Goal: Task Accomplishment & Management: Manage account settings

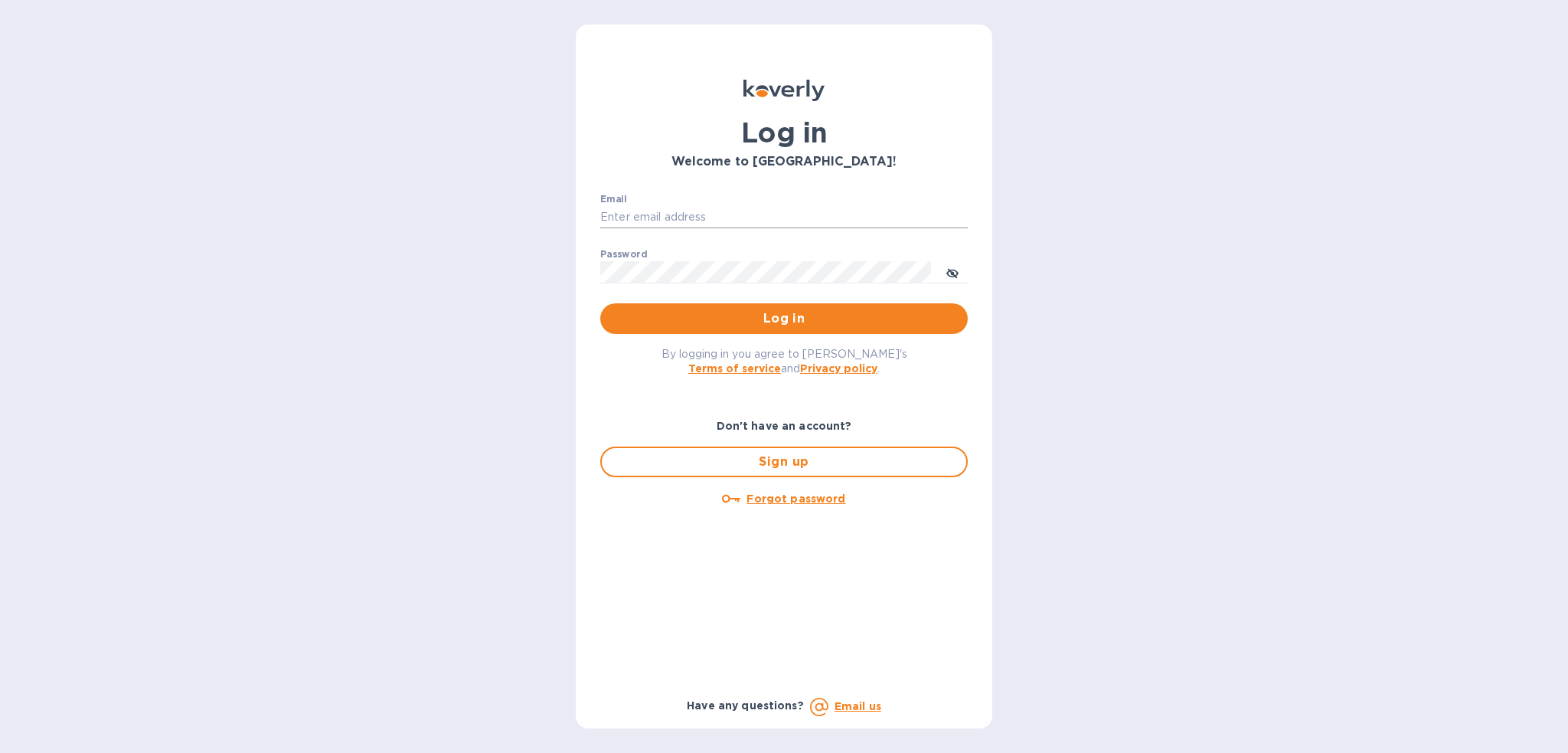
click at [664, 218] on input "Email" at bounding box center [784, 218] width 368 height 23
type input "[PERSON_NAME][EMAIL_ADDRESS][PERSON_NAME][DOMAIN_NAME]"
click at [600, 304] on button "Log in" at bounding box center [784, 319] width 368 height 30
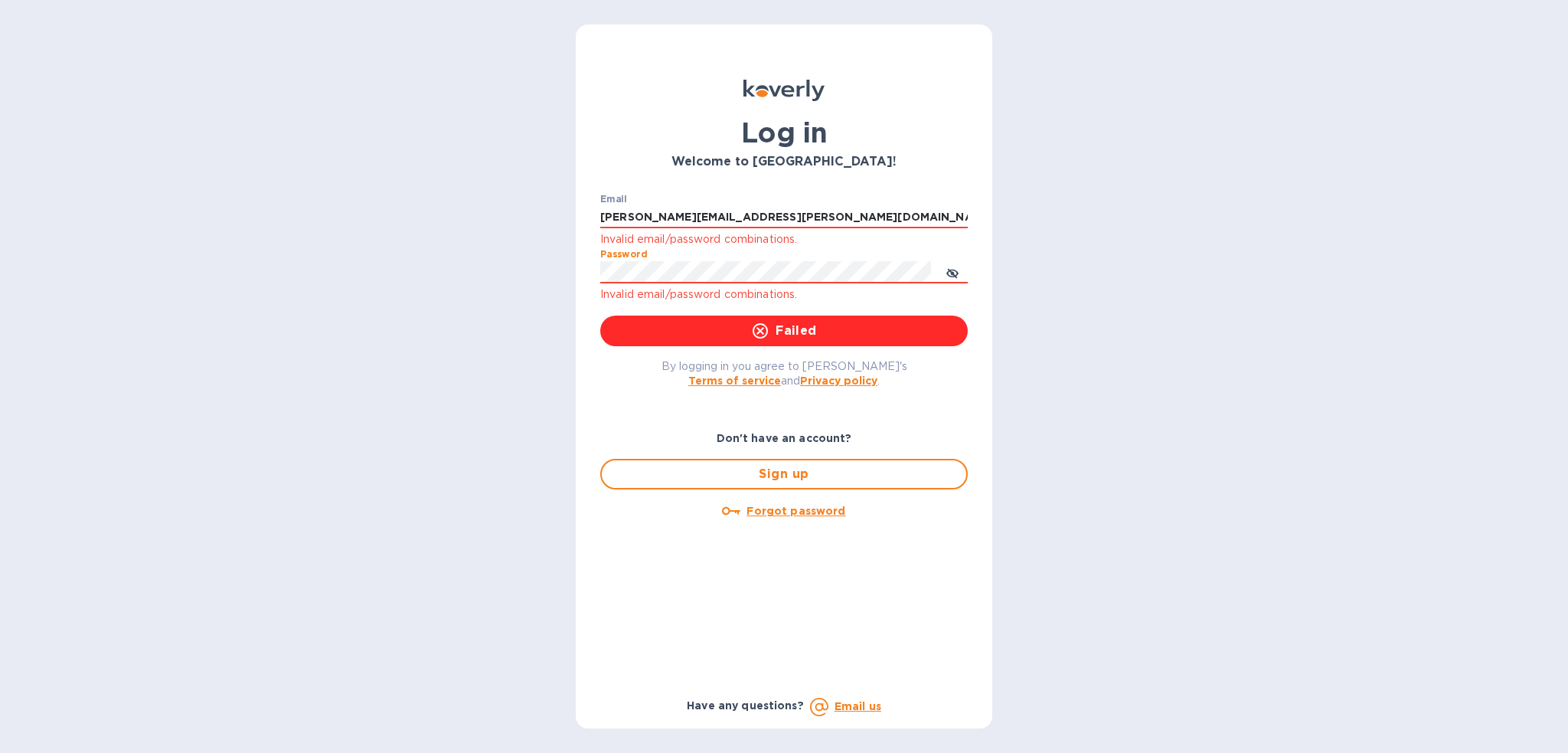
click at [499, 280] on div "Log in Welcome to [GEOGRAPHIC_DATA]! Email [PERSON_NAME][EMAIL_ADDRESS][PERSON_…" at bounding box center [784, 376] width 1568 height 753
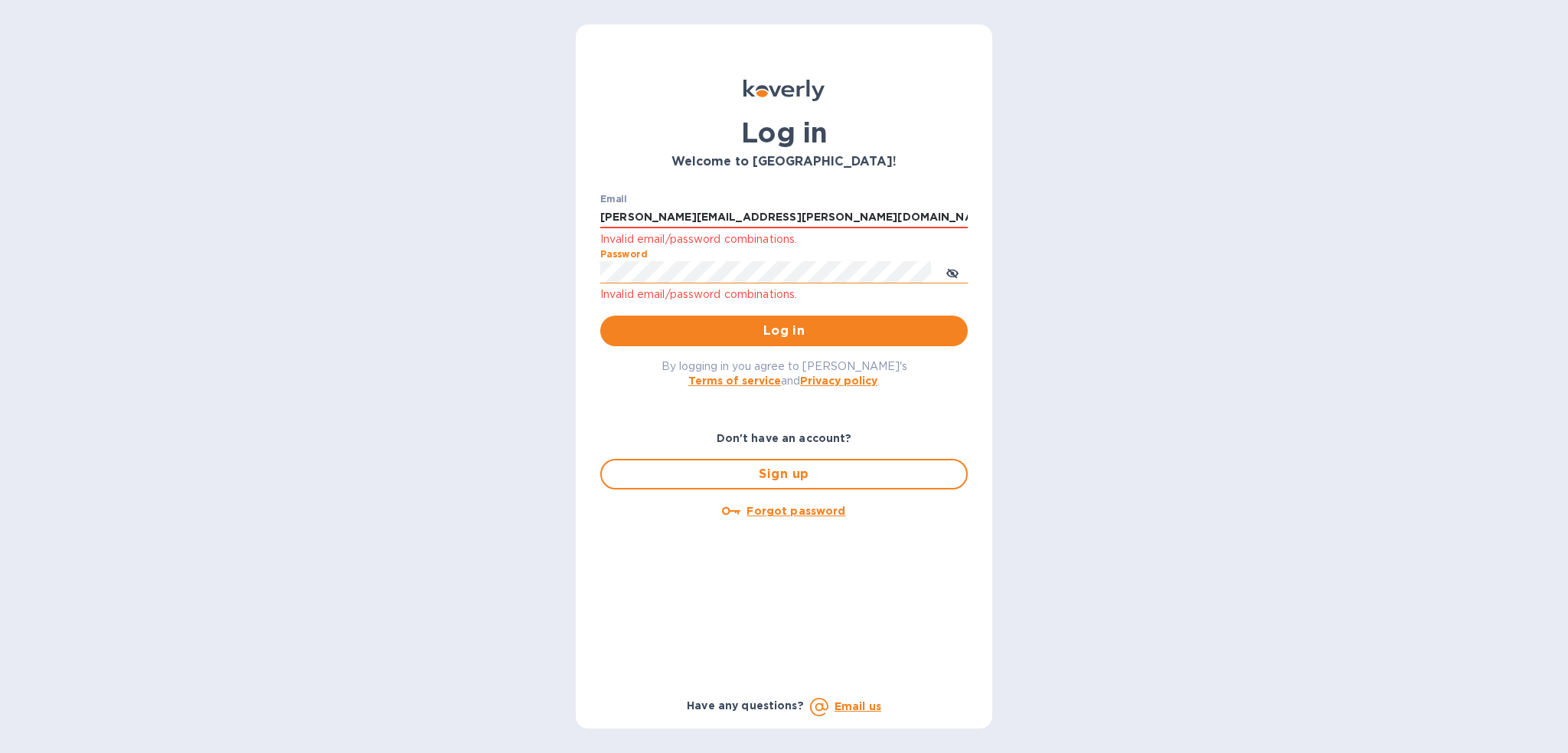
drag, startPoint x: 499, startPoint y: 277, endPoint x: 949, endPoint y: 276, distance: 450.0
click at [949, 276] on icon "toggle password visibility" at bounding box center [953, 273] width 13 height 13
click at [600, 315] on button "Log in" at bounding box center [784, 330] width 368 height 30
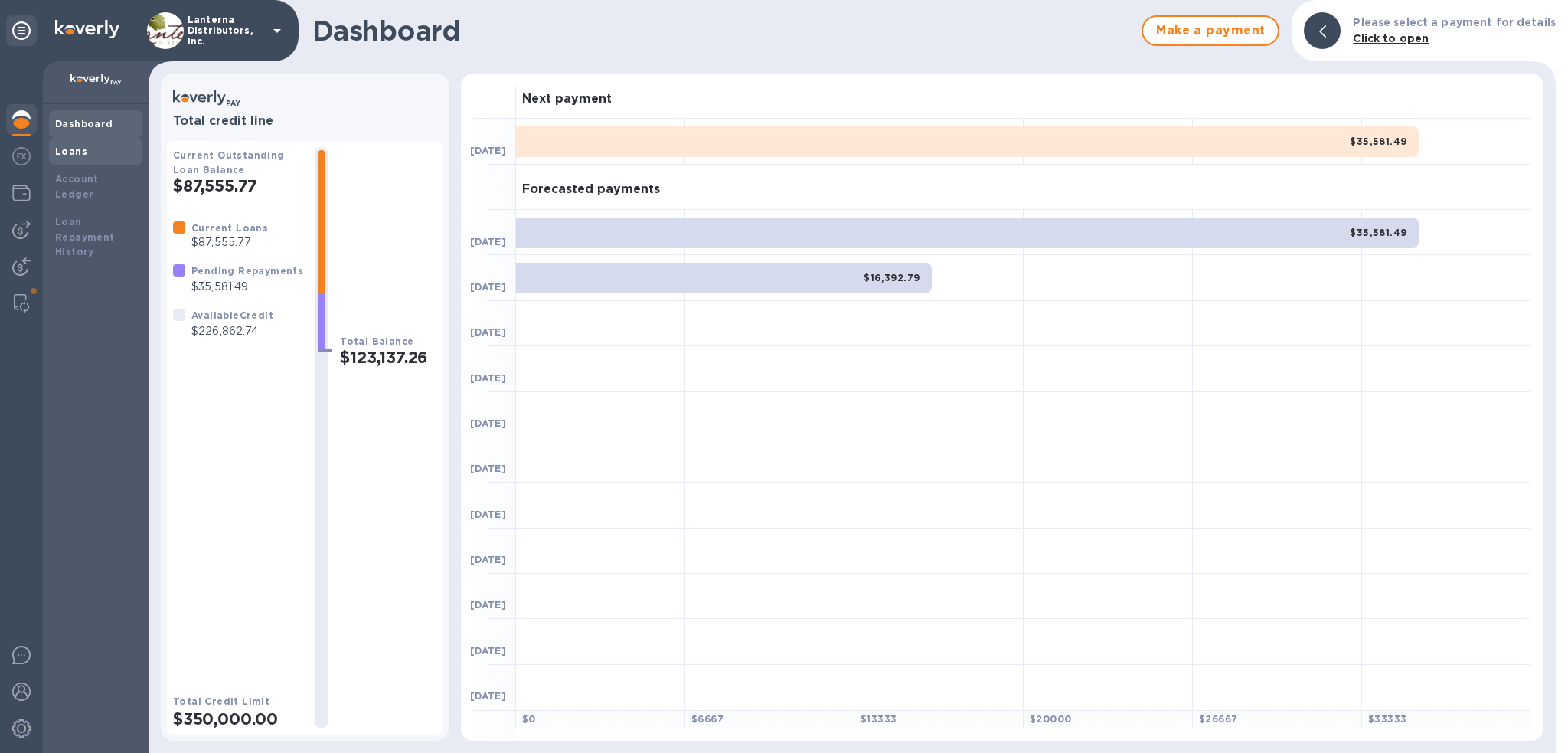
click at [79, 147] on b "Loans" at bounding box center [71, 151] width 32 height 12
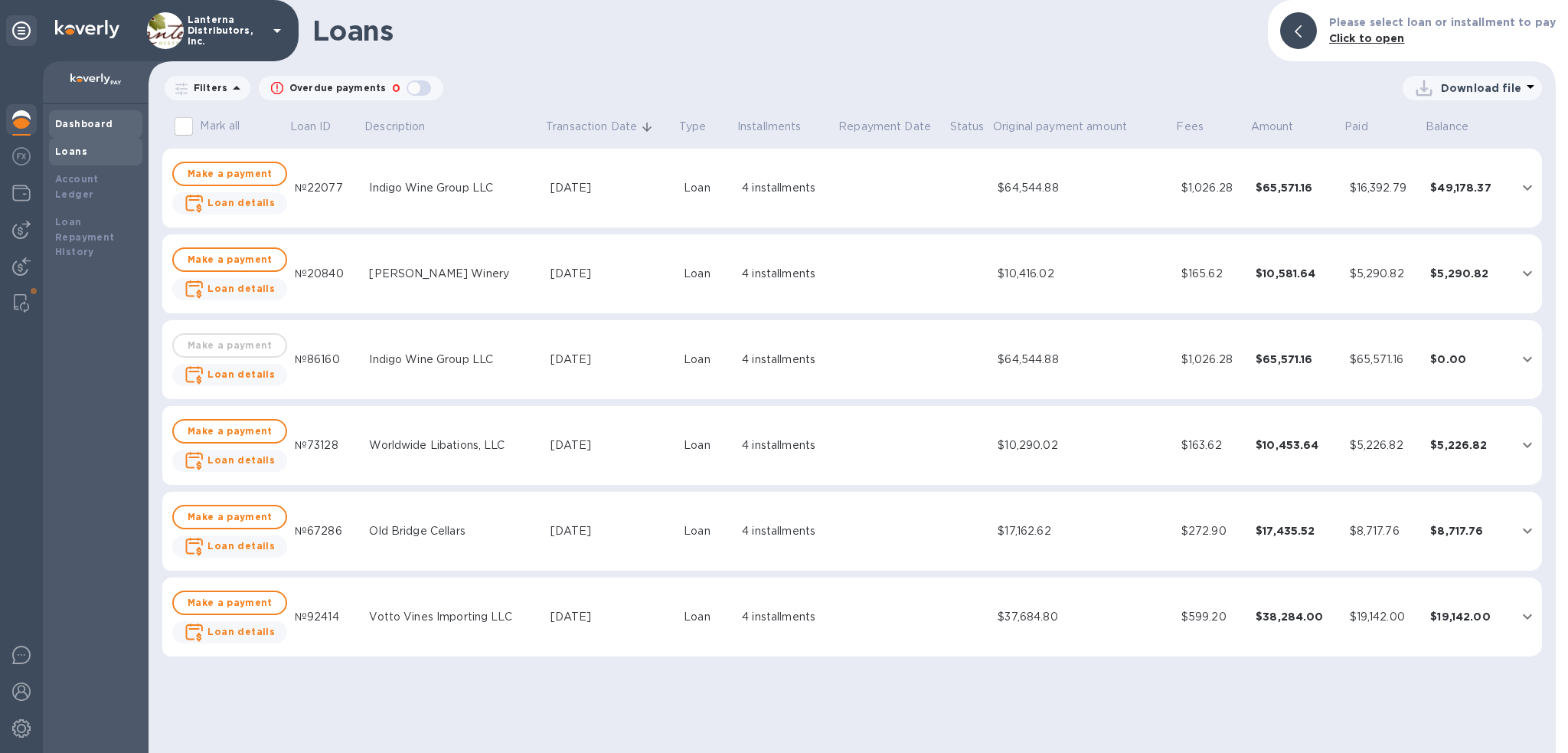
click at [72, 127] on b "Dashboard" at bounding box center [84, 123] width 58 height 12
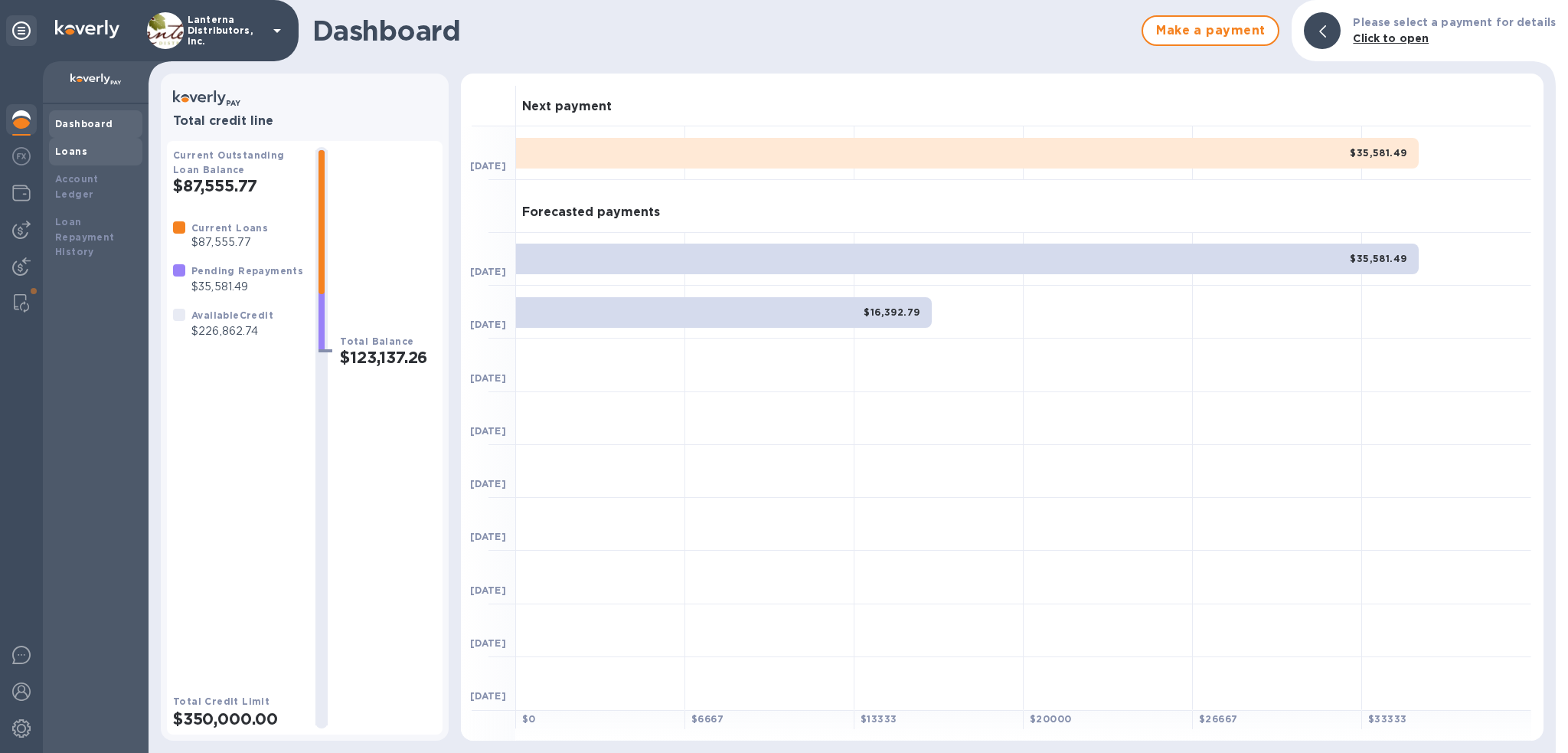
click at [71, 151] on b "Loans" at bounding box center [71, 151] width 32 height 12
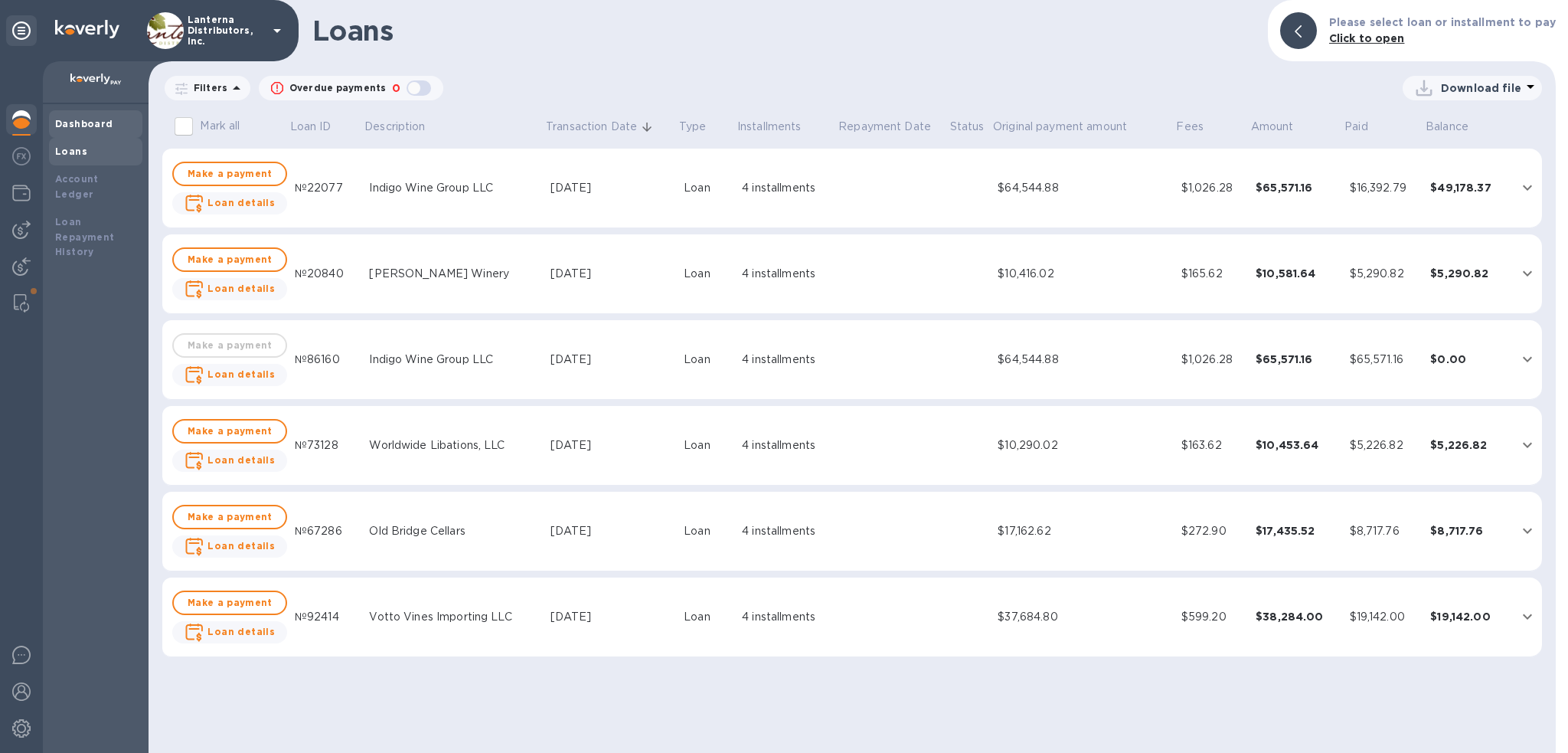
click at [67, 125] on b "Dashboard" at bounding box center [84, 123] width 58 height 12
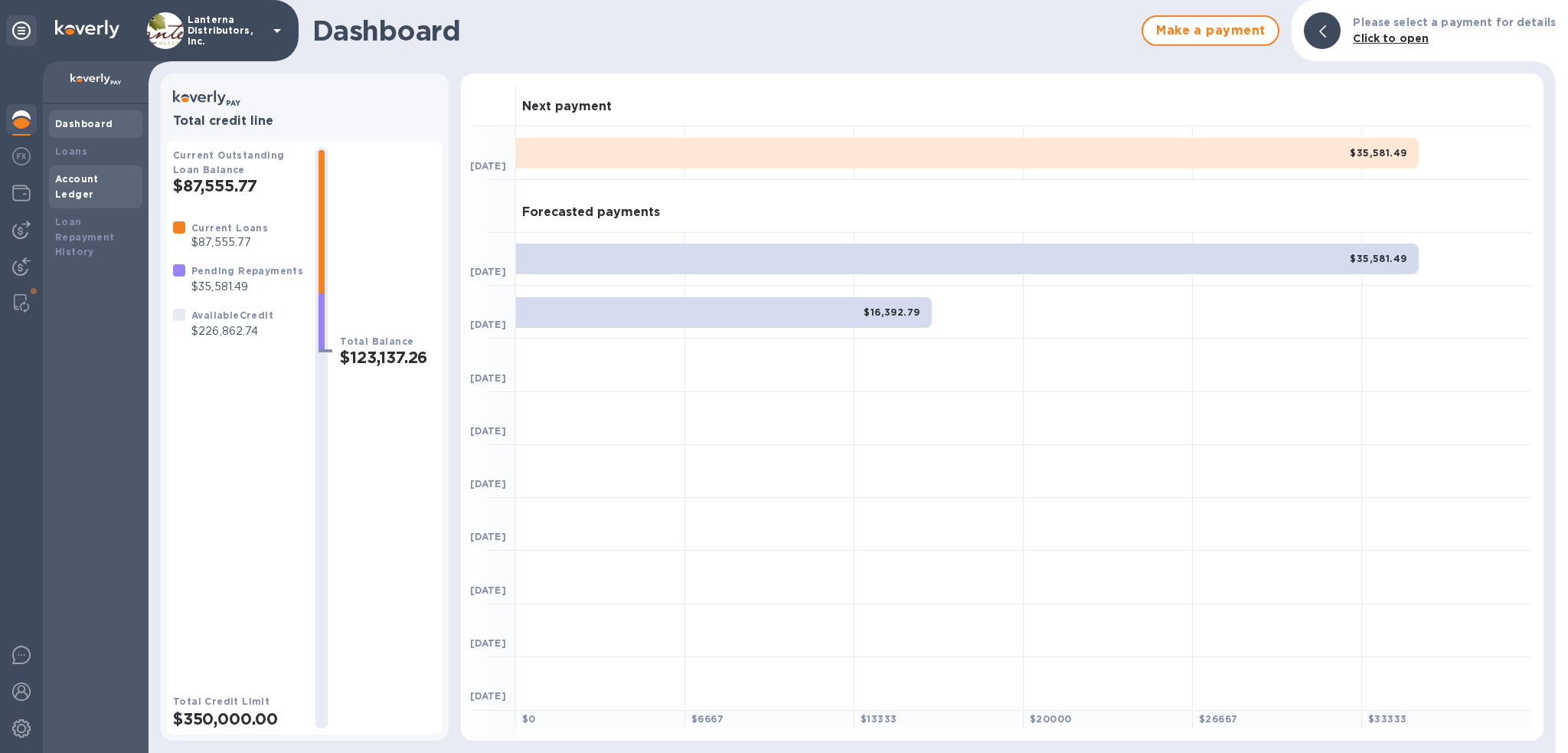
click at [71, 180] on b "Account Ledger" at bounding box center [77, 187] width 44 height 27
